Goal: Task Accomplishment & Management: Use online tool/utility

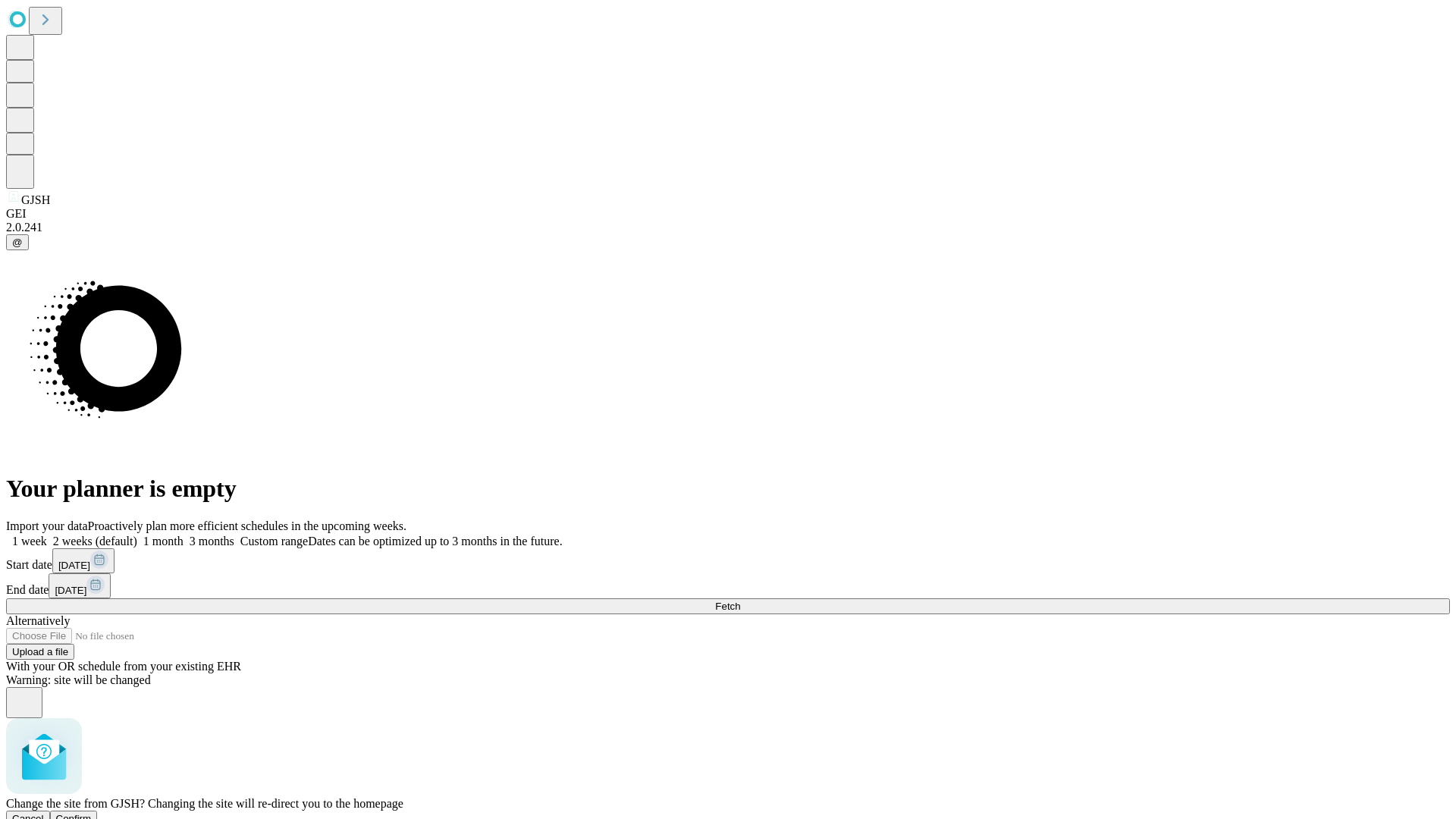
click at [92, 813] on span "Confirm" at bounding box center [74, 818] width 36 height 12
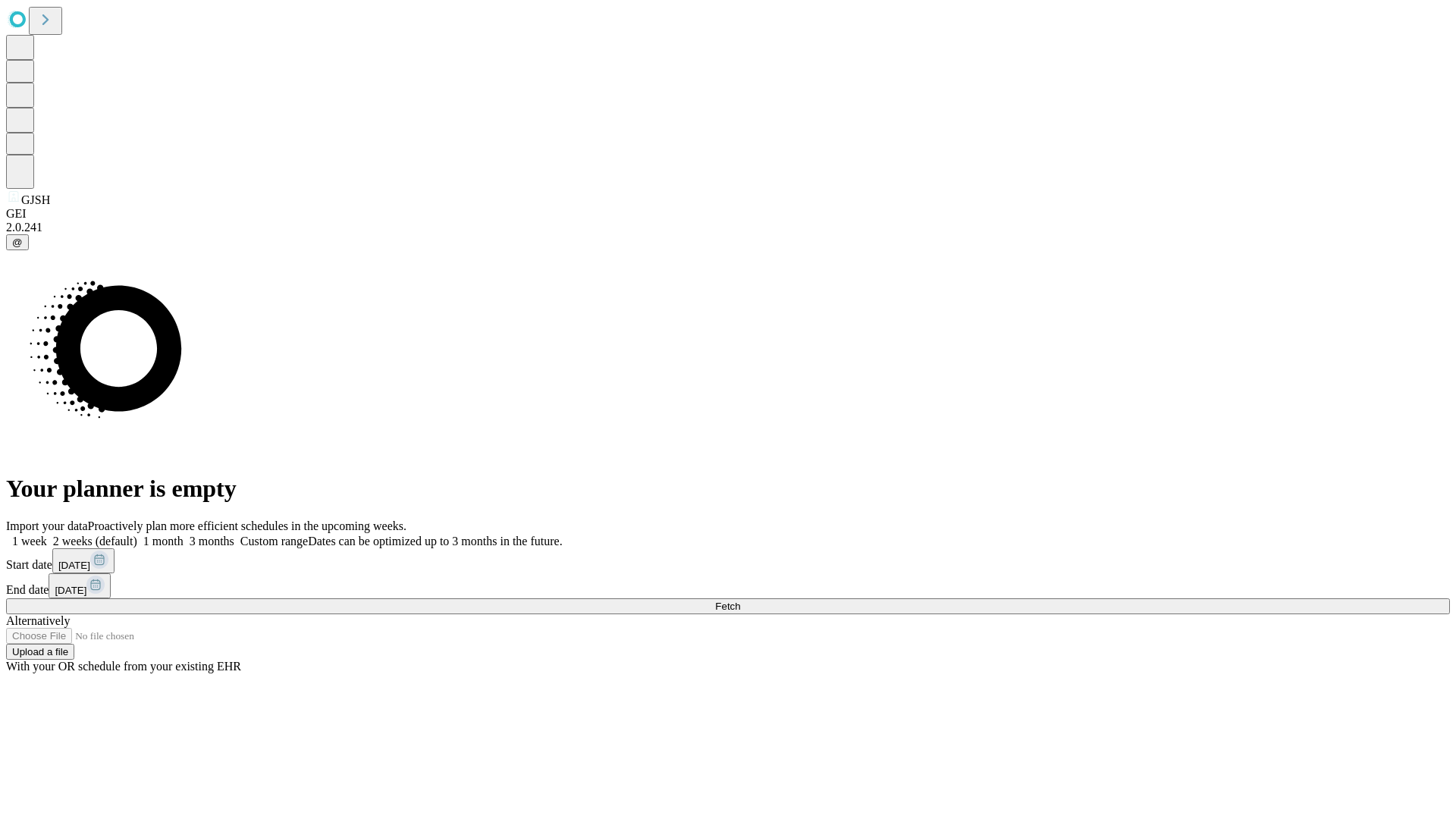
click at [137, 535] on label "2 weeks (default)" at bounding box center [92, 541] width 90 height 13
click at [740, 601] on span "Fetch" at bounding box center [728, 607] width 25 height 12
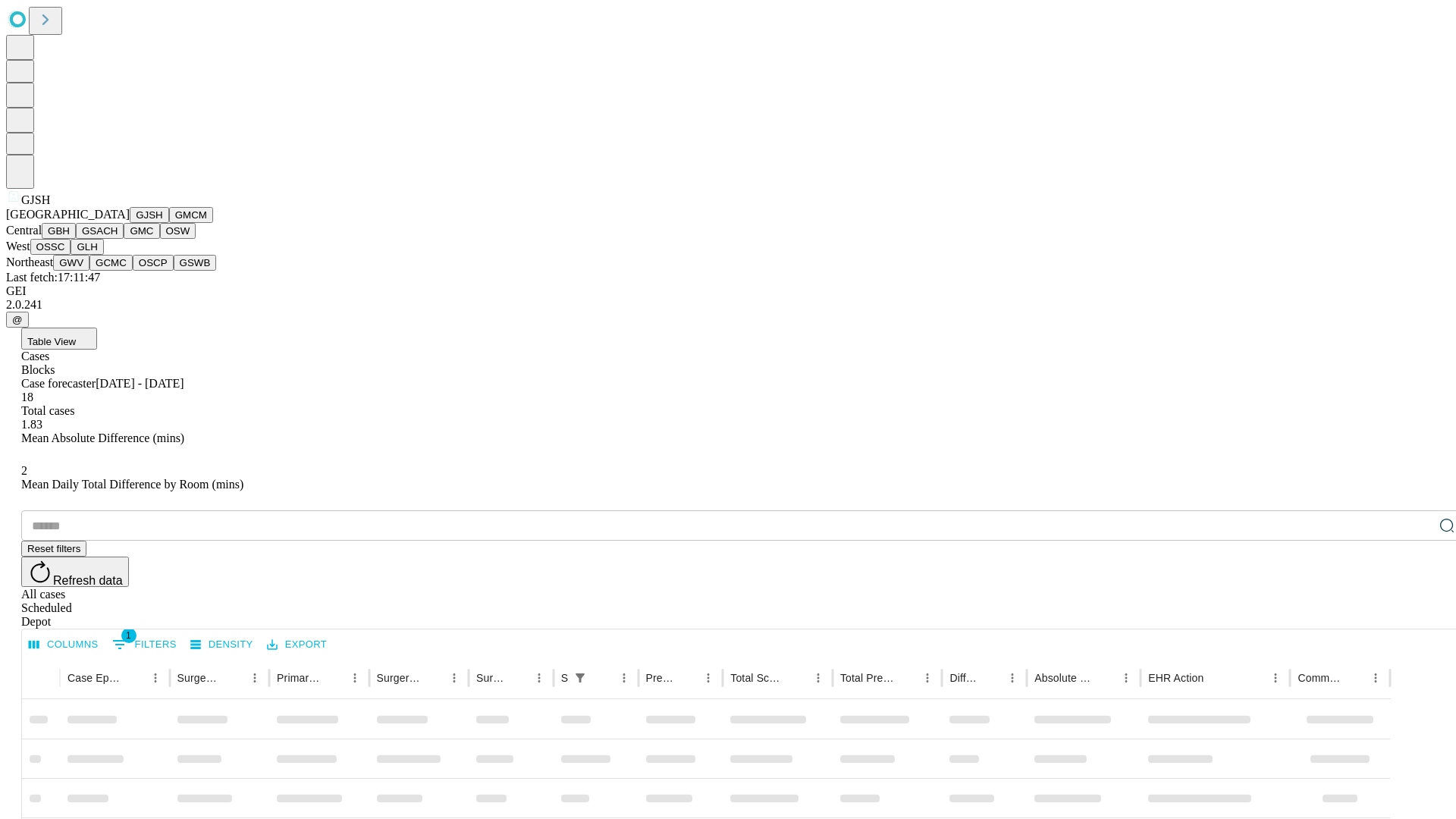
click at [169, 223] on button "GMCM" at bounding box center [191, 215] width 44 height 16
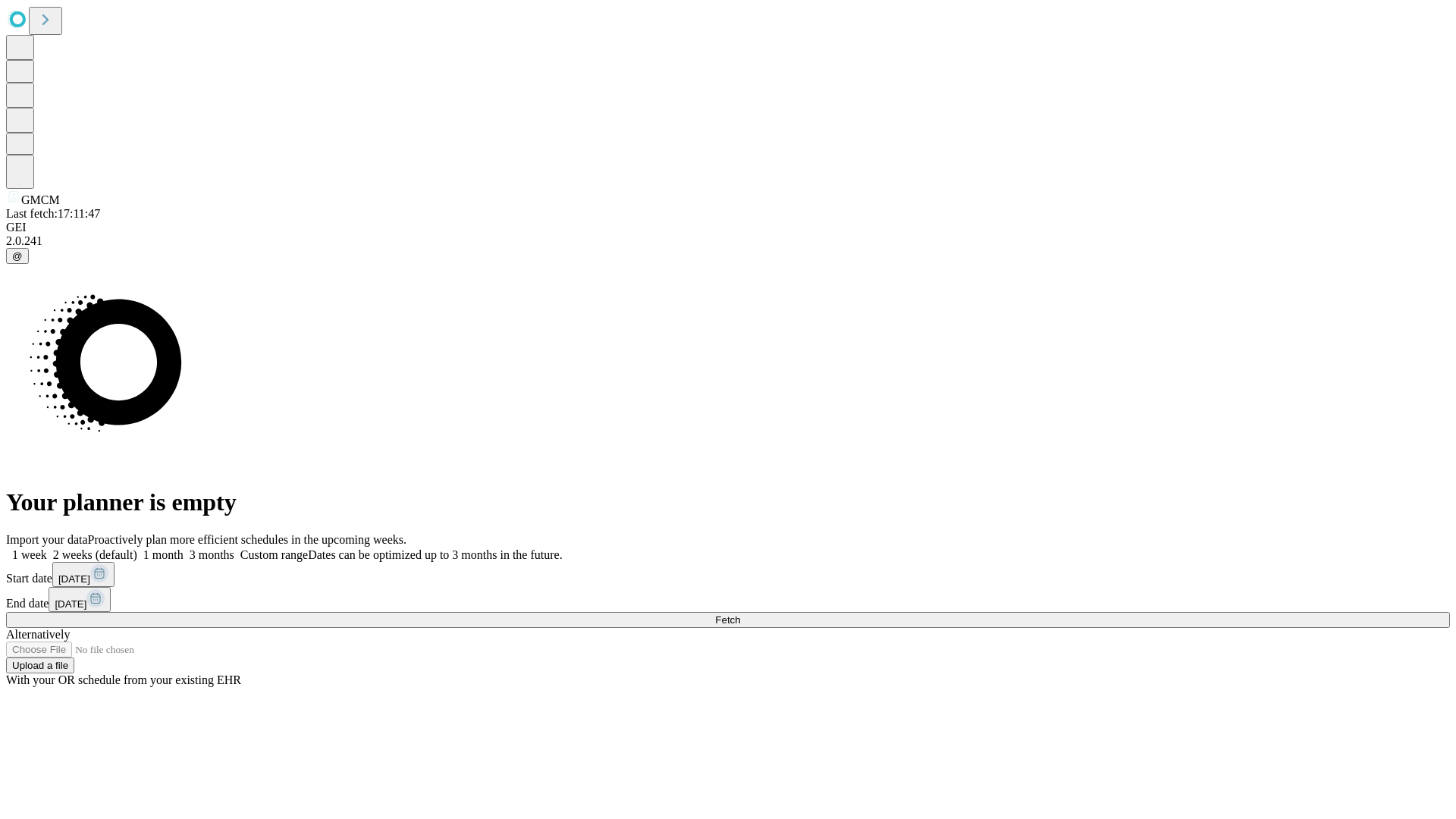
click at [137, 549] on label "2 weeks (default)" at bounding box center [92, 555] width 90 height 13
click at [740, 614] on span "Fetch" at bounding box center [728, 620] width 25 height 12
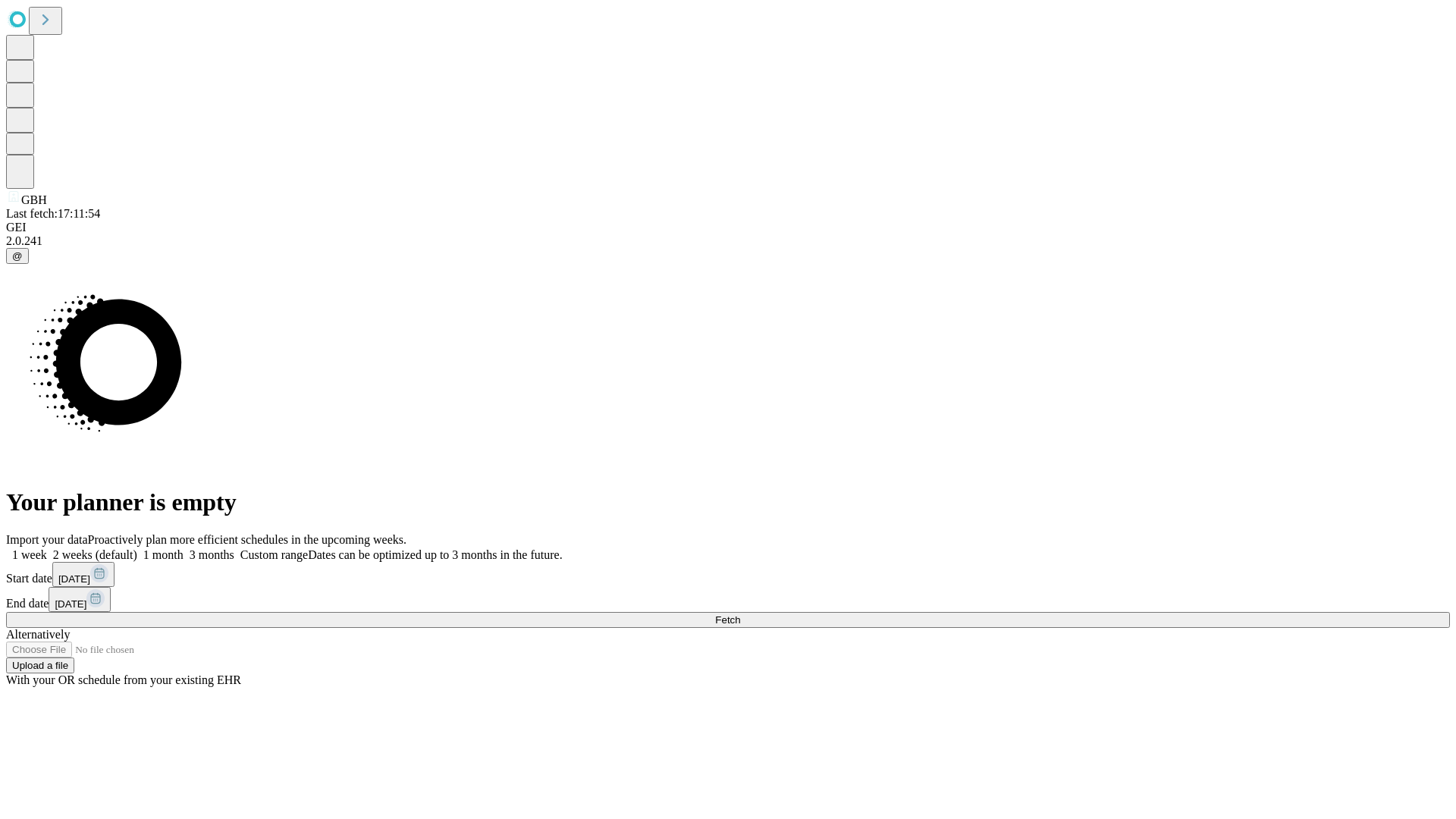
click at [137, 549] on label "2 weeks (default)" at bounding box center [92, 555] width 90 height 13
click at [740, 614] on span "Fetch" at bounding box center [728, 620] width 25 height 12
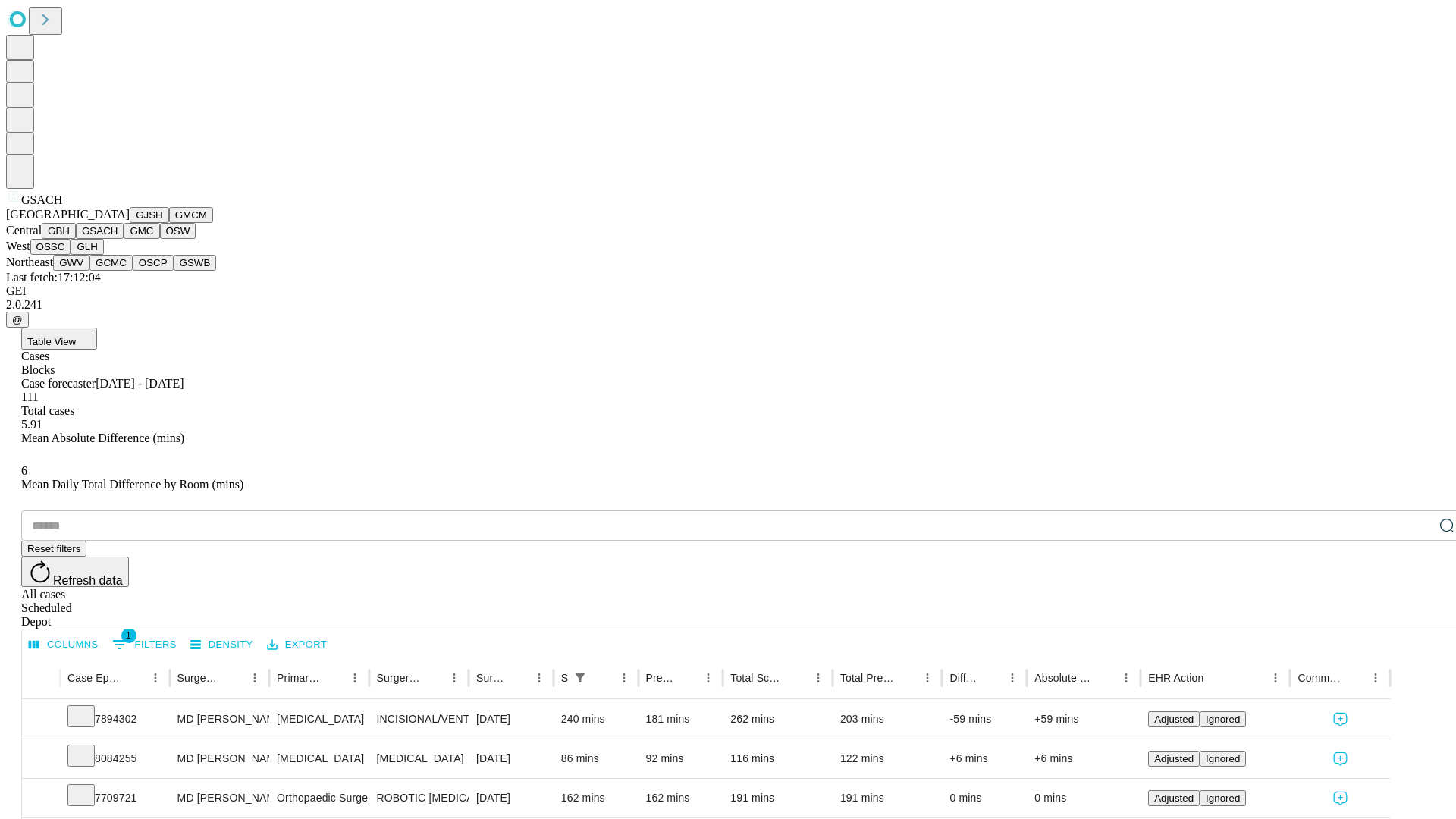
click at [124, 239] on button "GMC" at bounding box center [141, 231] width 36 height 16
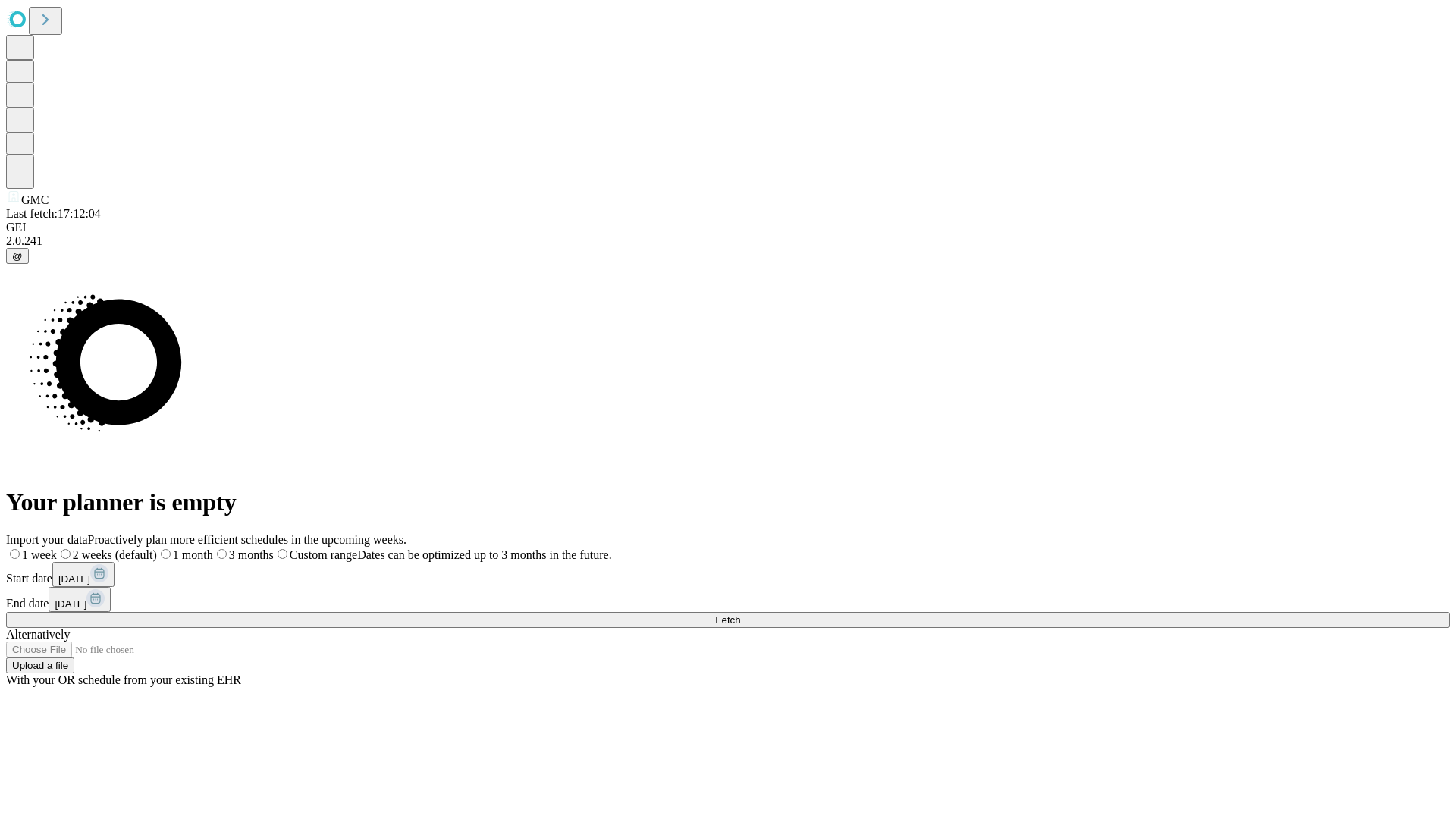
click at [157, 549] on label "2 weeks (default)" at bounding box center [107, 555] width 100 height 13
click at [740, 614] on span "Fetch" at bounding box center [728, 620] width 25 height 12
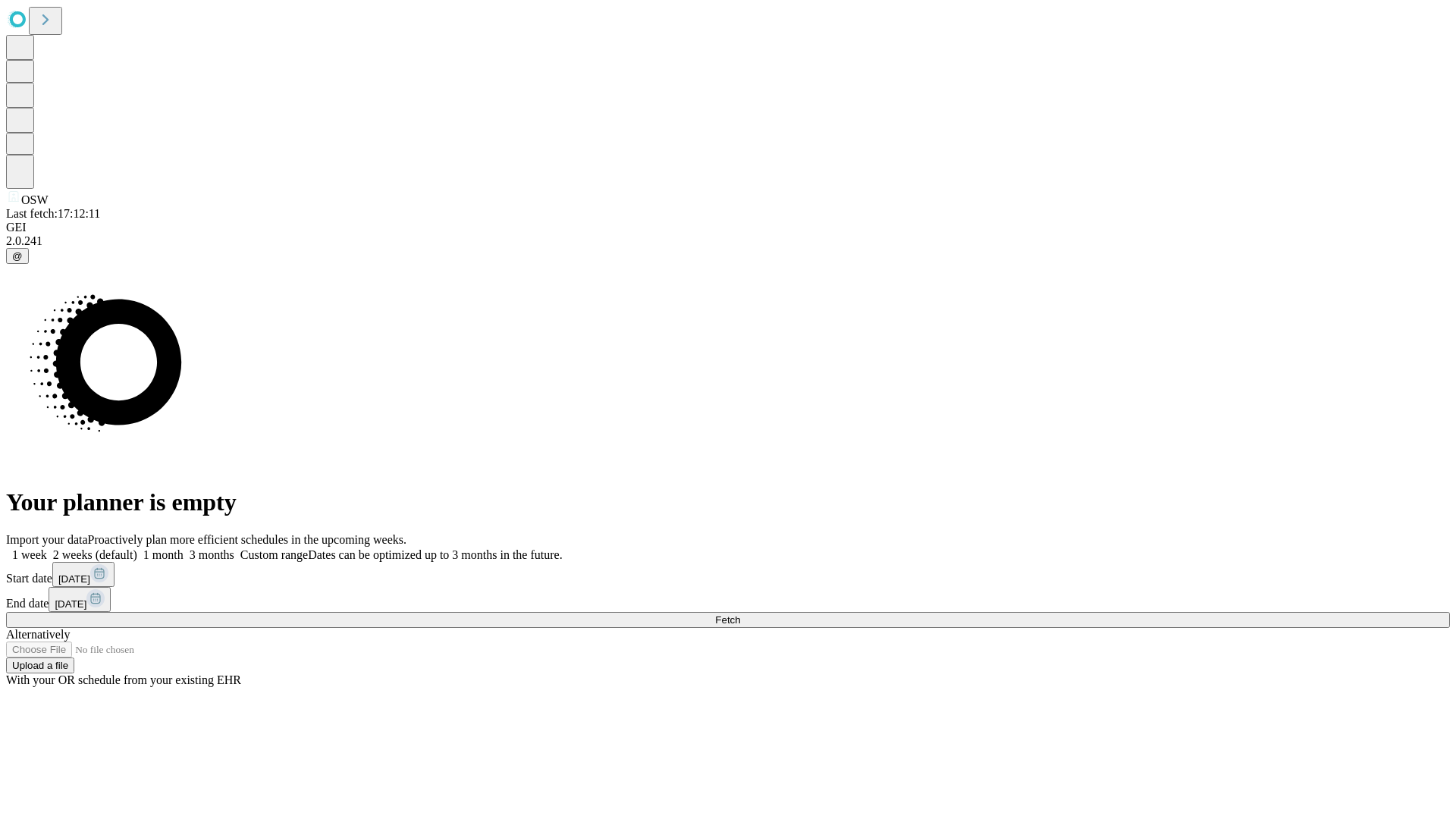
click at [137, 549] on label "2 weeks (default)" at bounding box center [92, 555] width 90 height 13
click at [740, 614] on span "Fetch" at bounding box center [728, 620] width 25 height 12
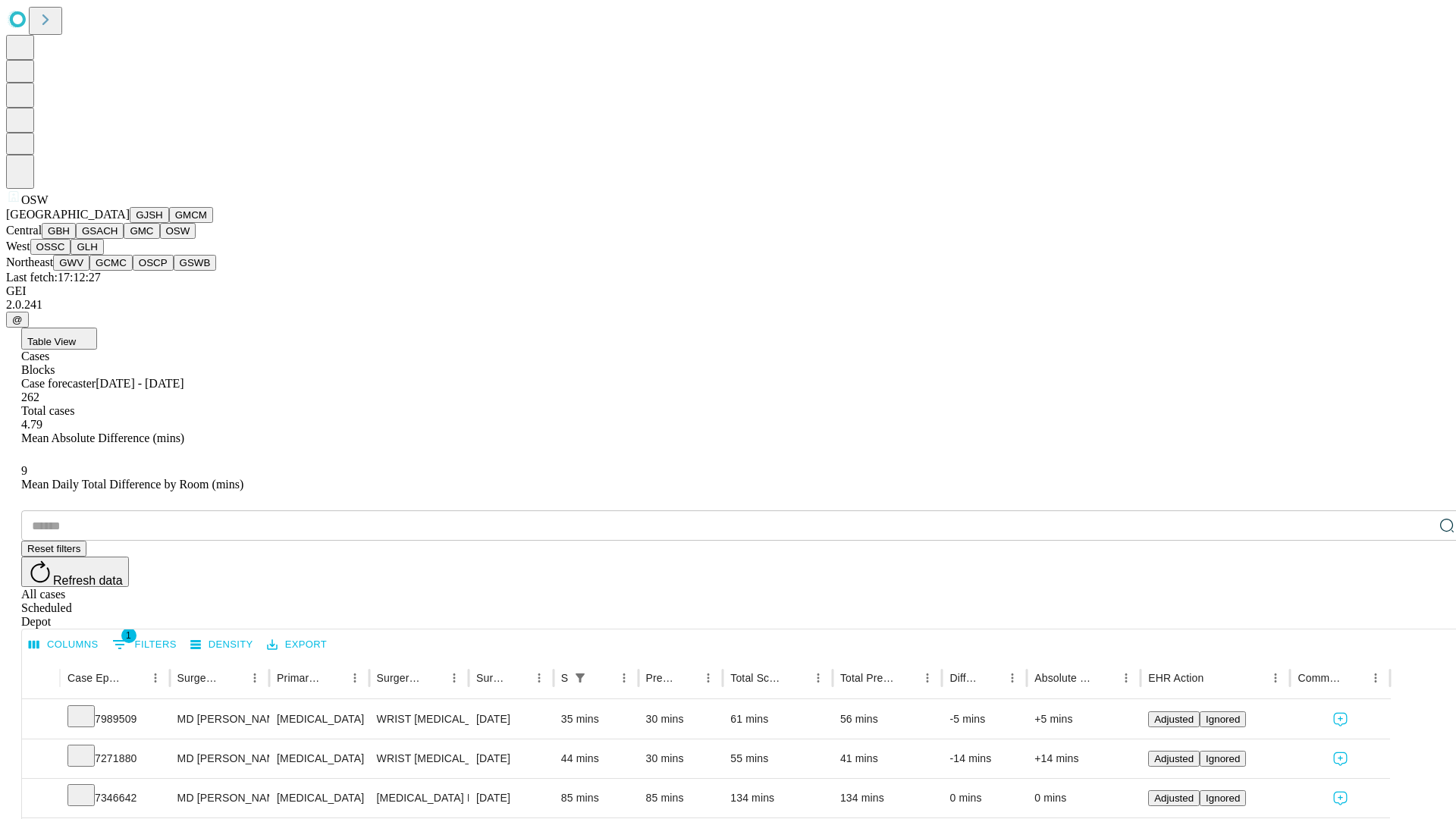
click at [71, 255] on button "OSSC" at bounding box center [50, 246] width 41 height 16
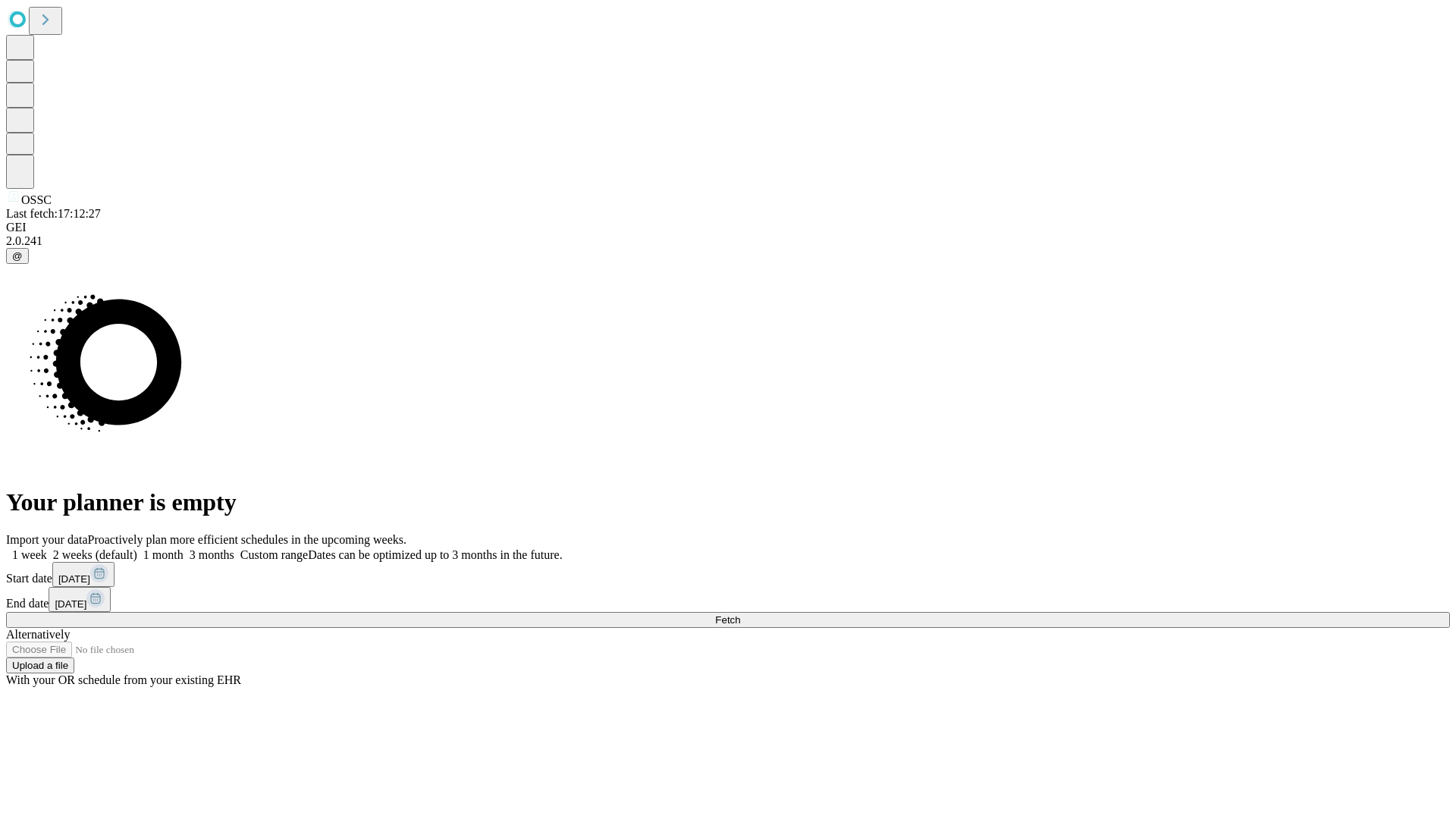
click at [137, 549] on label "2 weeks (default)" at bounding box center [92, 555] width 90 height 13
click at [740, 614] on span "Fetch" at bounding box center [728, 620] width 25 height 12
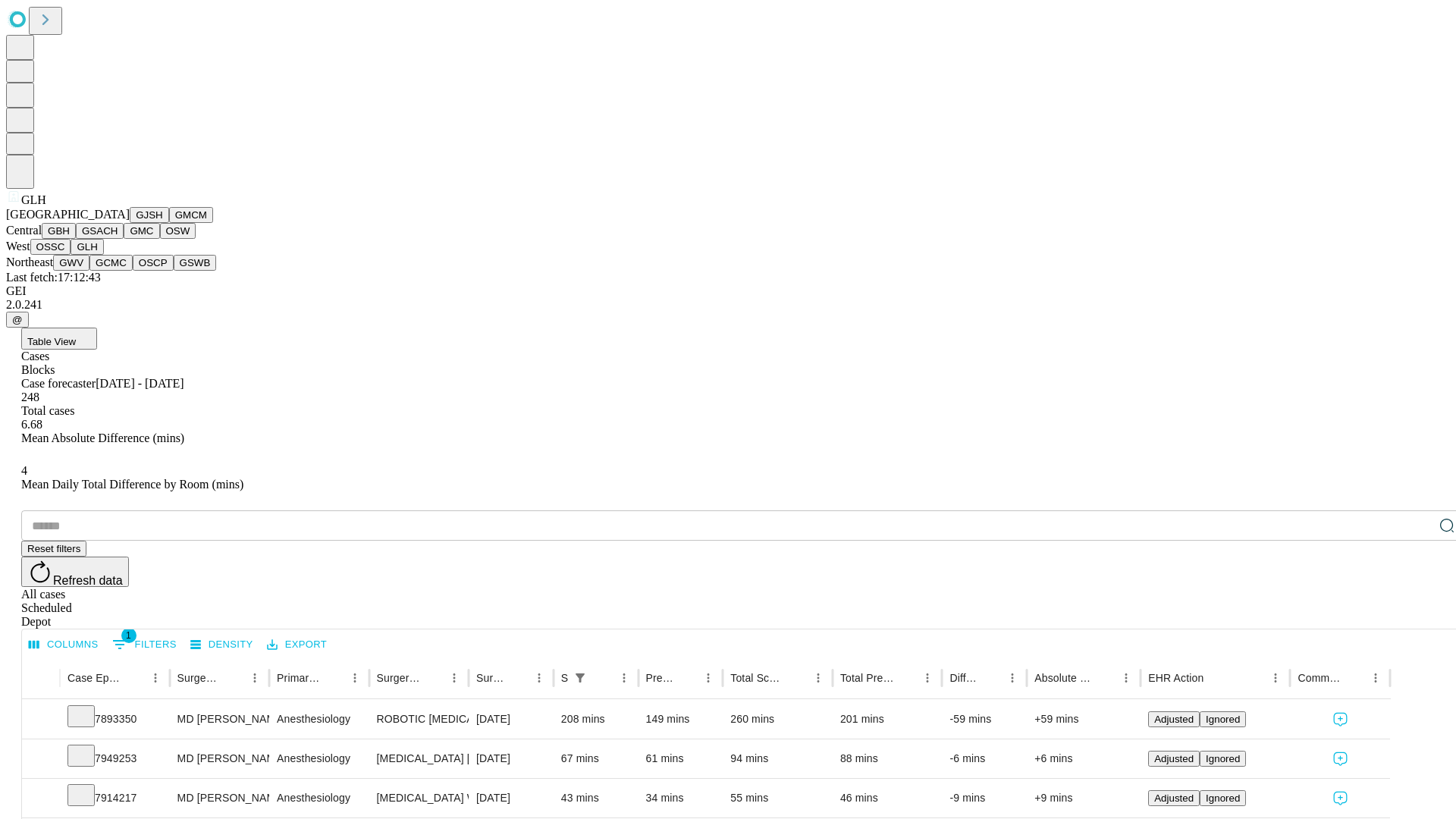
click at [90, 270] on button "GWV" at bounding box center [71, 263] width 36 height 16
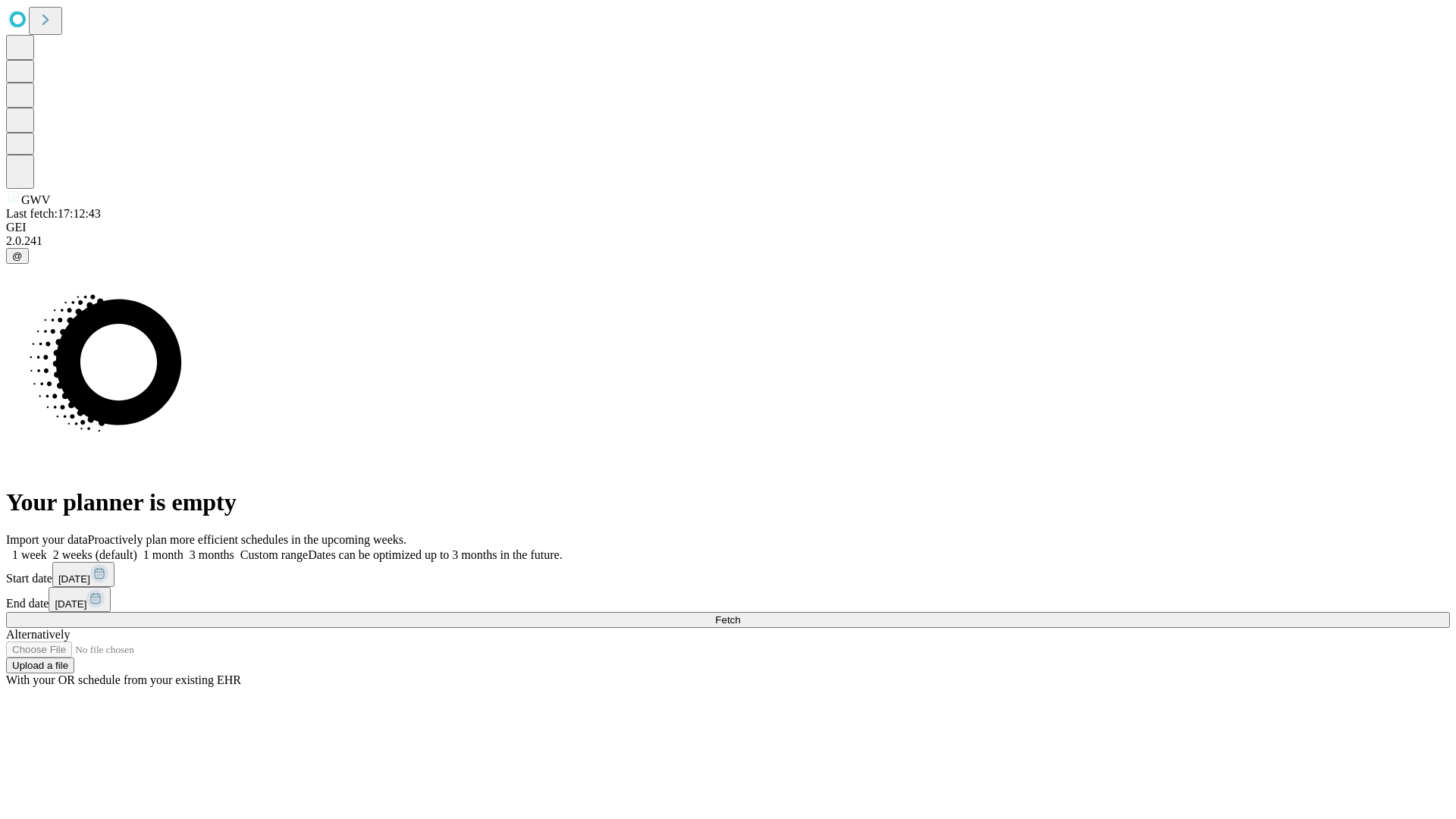
click at [137, 549] on label "2 weeks (default)" at bounding box center [92, 555] width 90 height 13
click at [740, 614] on span "Fetch" at bounding box center [728, 620] width 25 height 12
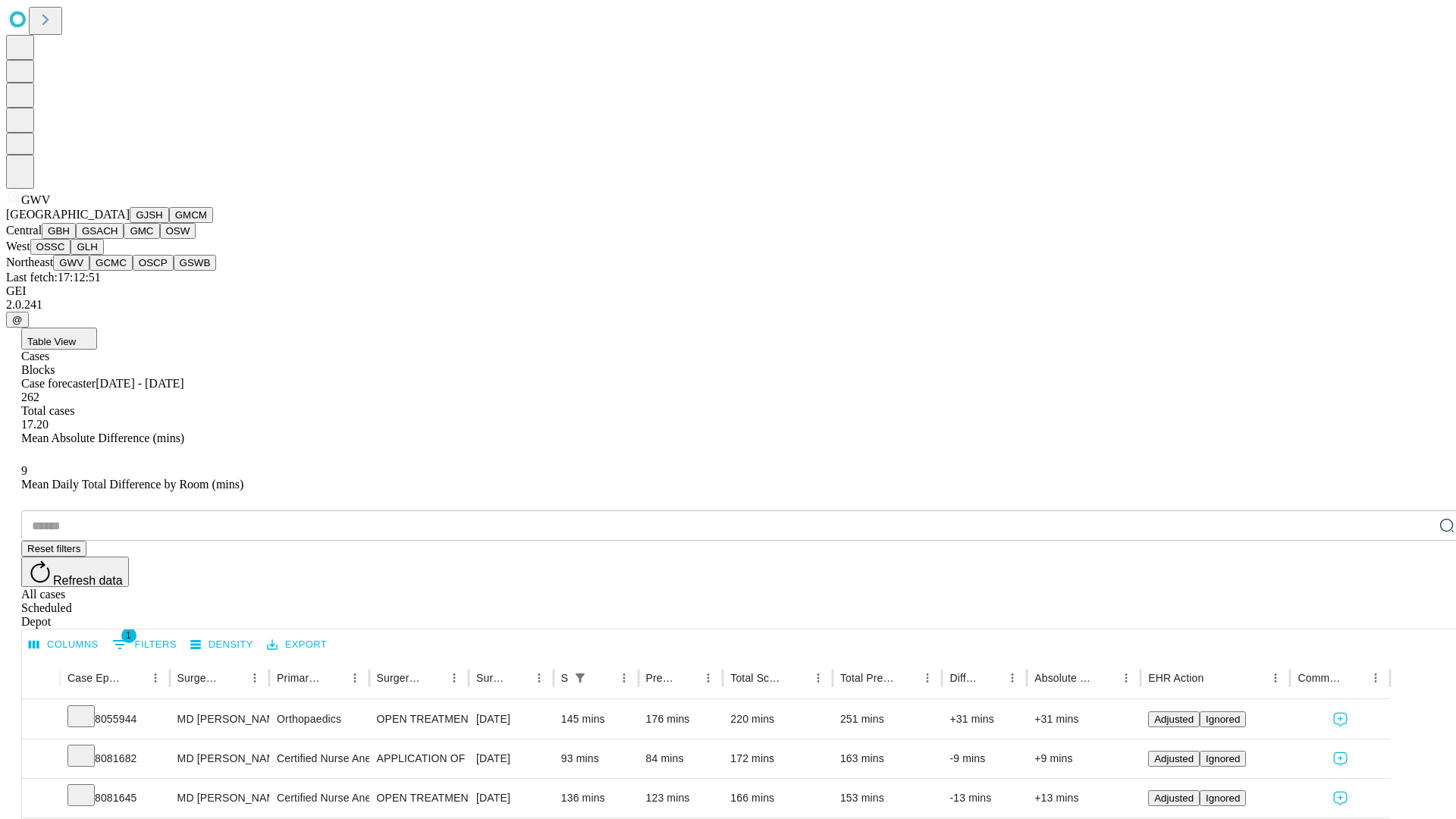
click at [117, 270] on button "GCMC" at bounding box center [111, 263] width 43 height 16
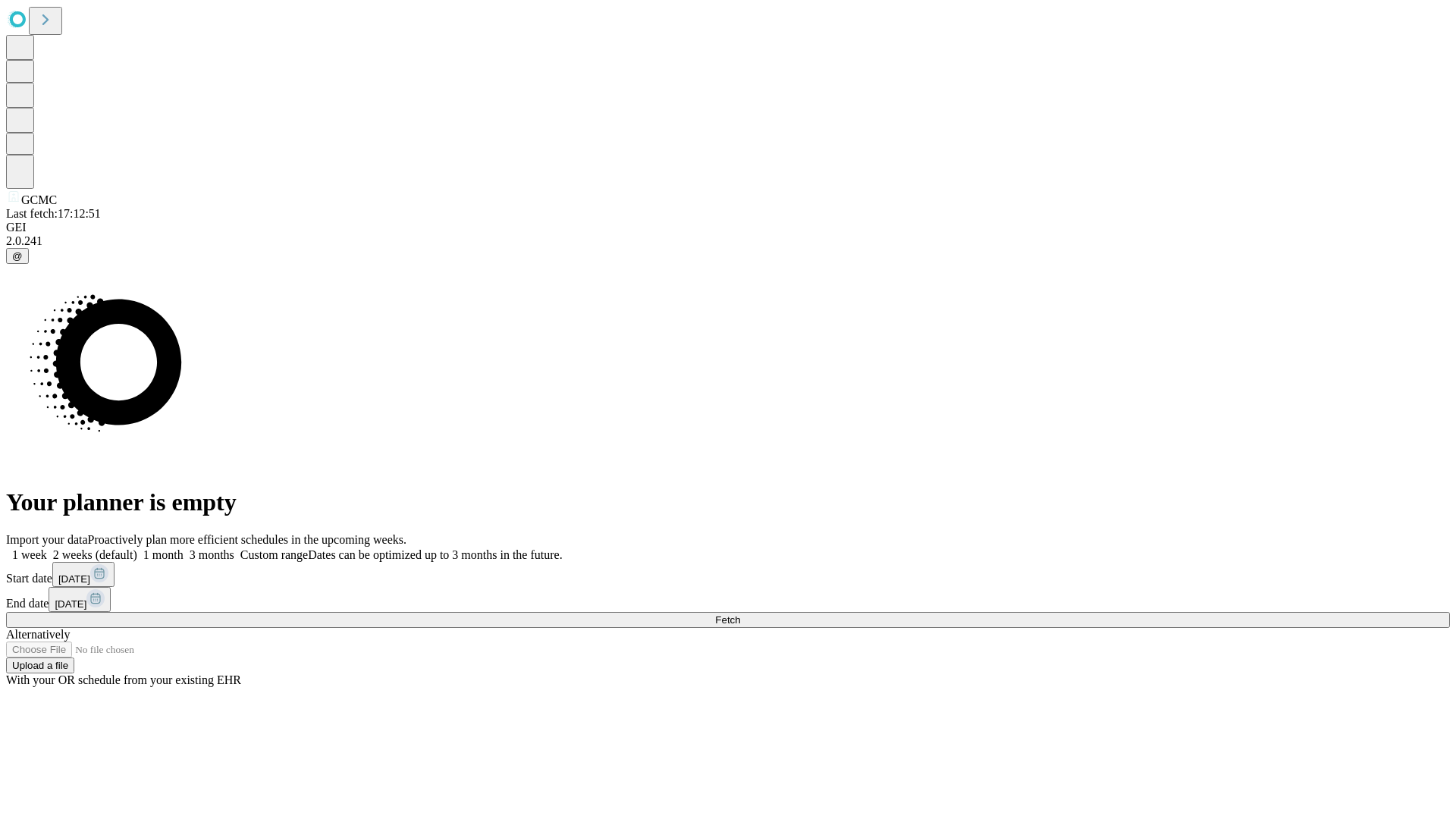
click at [137, 549] on label "2 weeks (default)" at bounding box center [92, 555] width 90 height 13
click at [740, 614] on span "Fetch" at bounding box center [728, 620] width 25 height 12
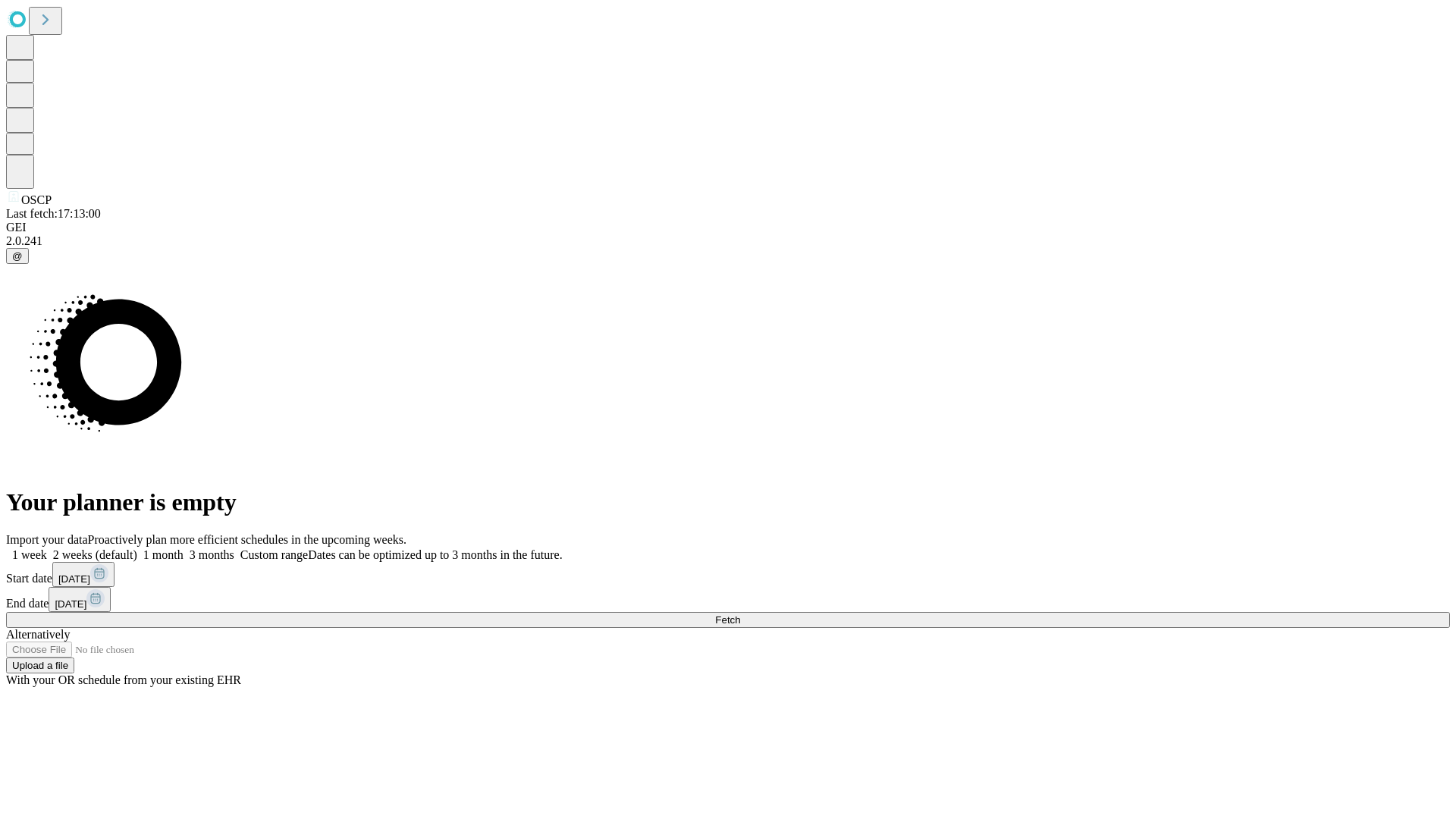
click at [137, 549] on label "2 weeks (default)" at bounding box center [92, 555] width 90 height 13
click at [740, 614] on span "Fetch" at bounding box center [728, 620] width 25 height 12
